Goal: Find specific page/section: Find specific page/section

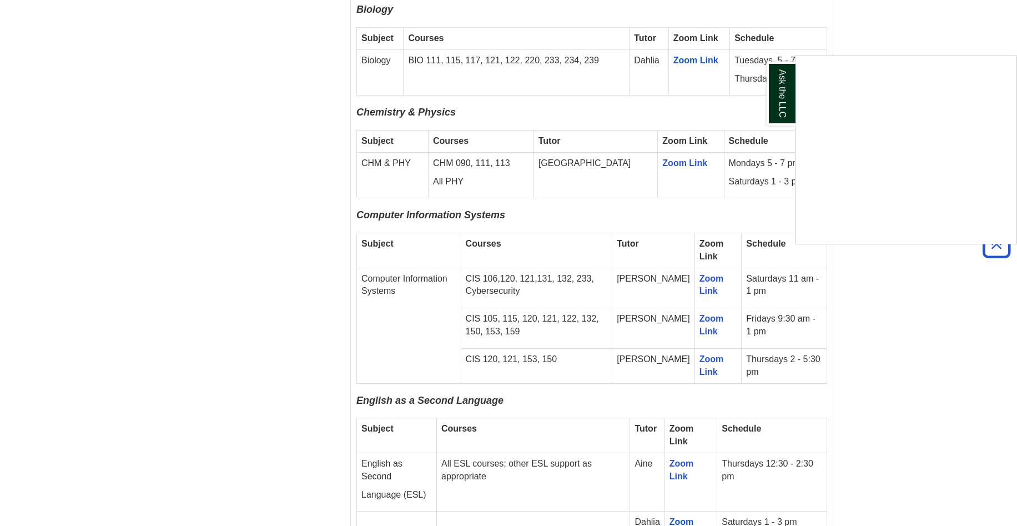
scroll to position [1166, 0]
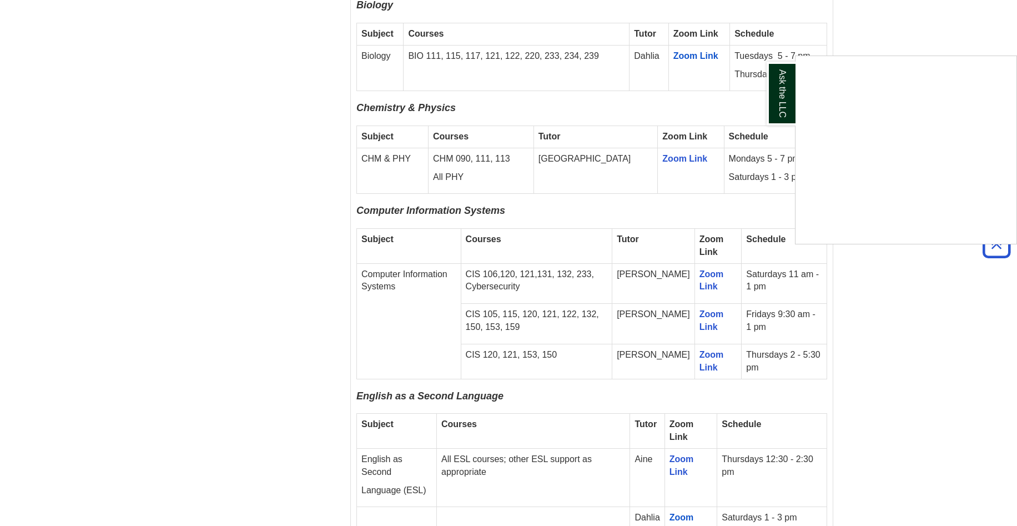
click at [910, 294] on div "Ask the LLC" at bounding box center [508, 263] width 1017 height 526
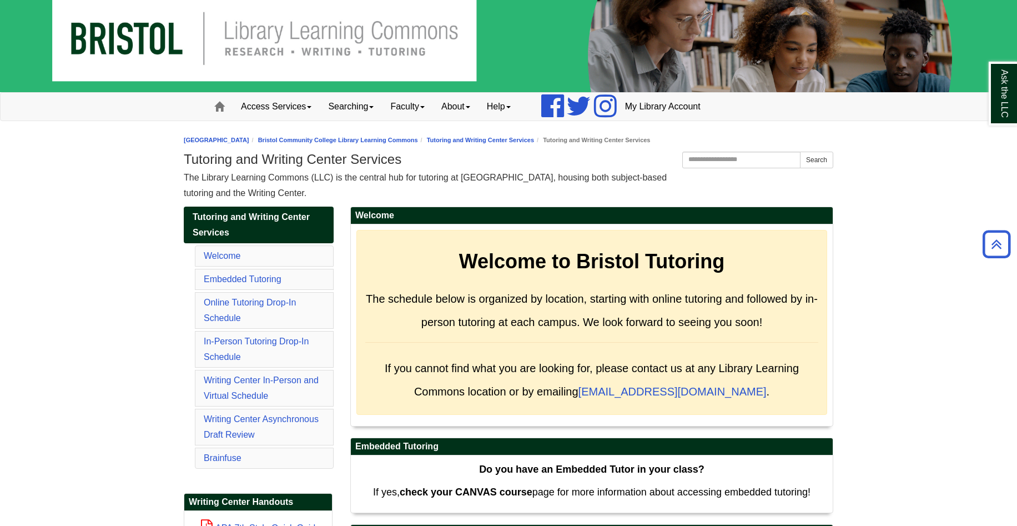
scroll to position [0, 0]
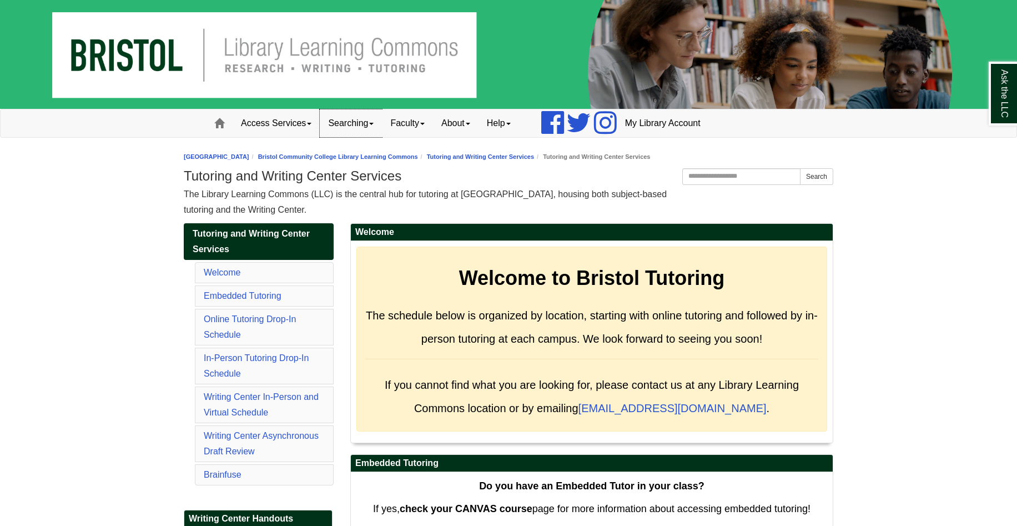
click at [374, 126] on link "Searching" at bounding box center [351, 123] width 62 height 28
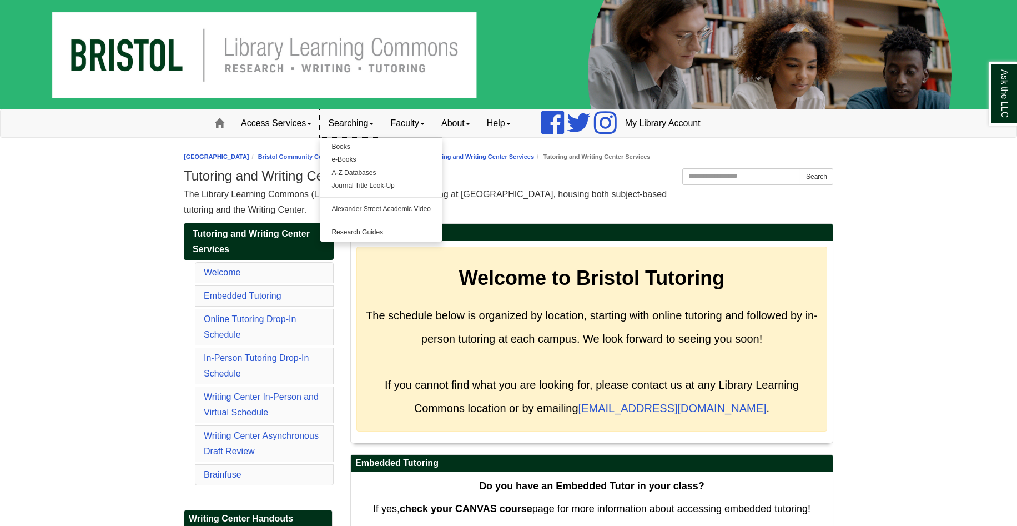
click at [372, 122] on link "Searching" at bounding box center [351, 123] width 62 height 28
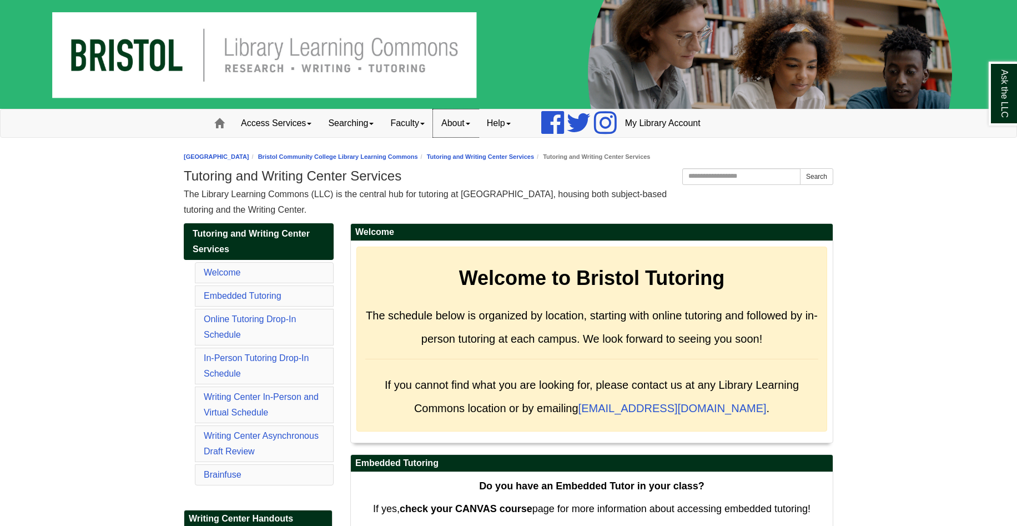
click at [451, 125] on link "About" at bounding box center [456, 123] width 46 height 28
click at [423, 124] on link "Faculty" at bounding box center [407, 123] width 51 height 28
click at [269, 294] on link "Embedded Tutoring" at bounding box center [243, 295] width 78 height 9
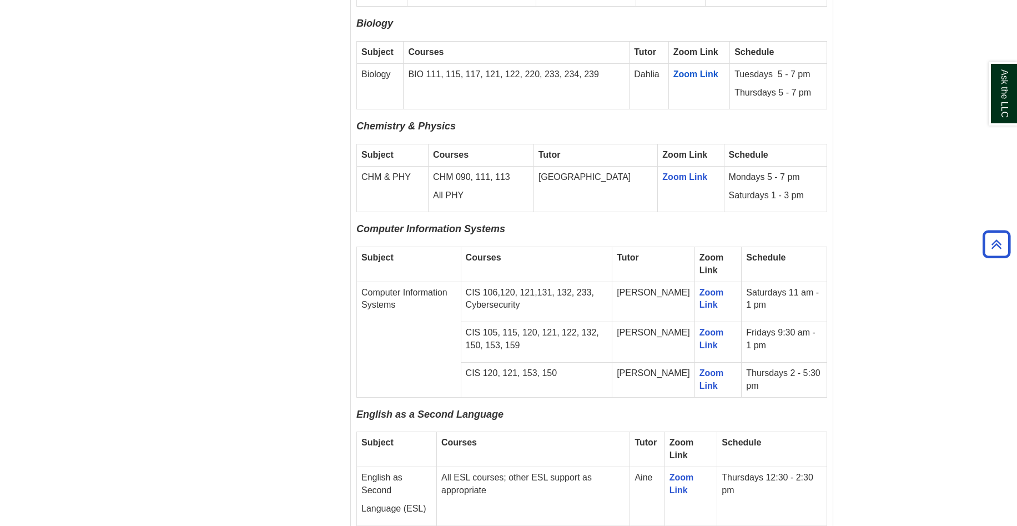
scroll to position [1166, 0]
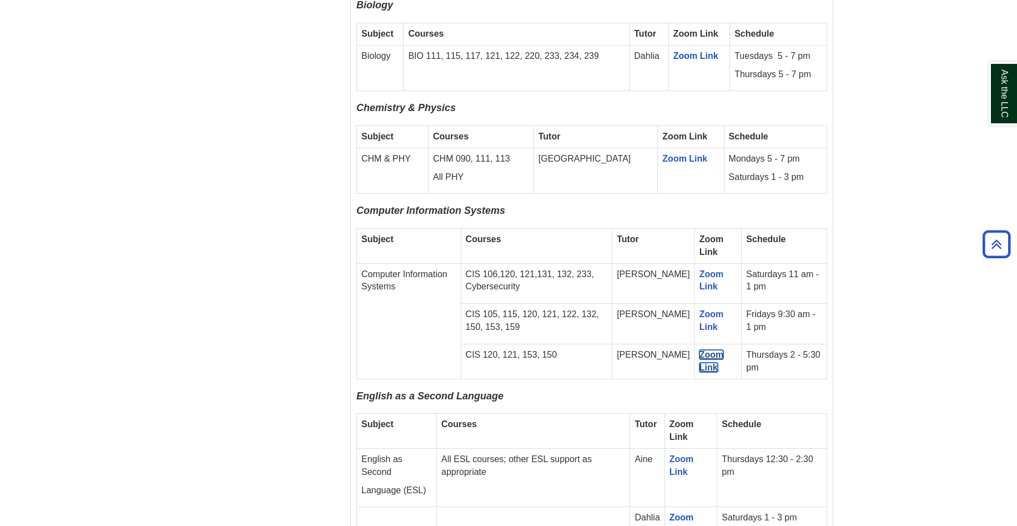
click at [700, 350] on span "Zoom Link" at bounding box center [712, 361] width 24 height 22
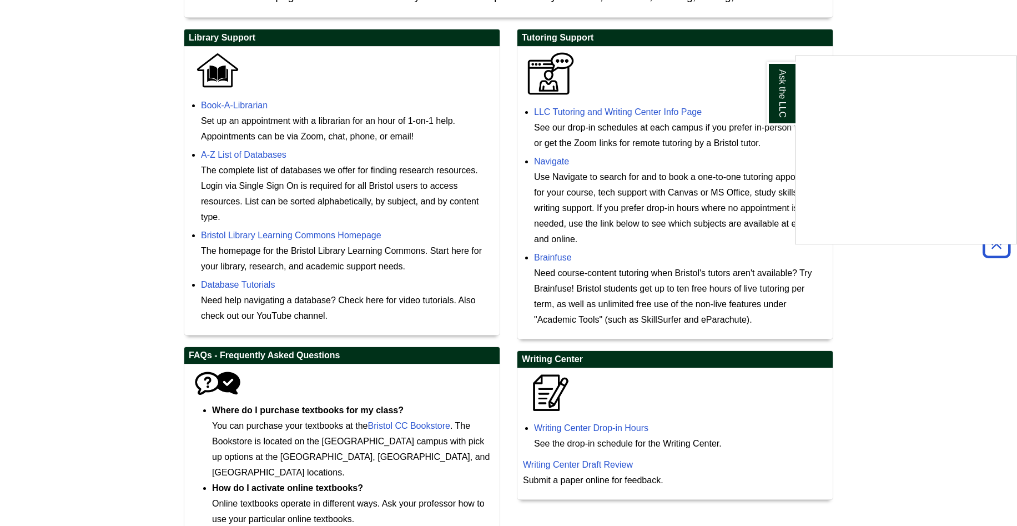
scroll to position [423, 0]
